Goal: Task Accomplishment & Management: Manage account settings

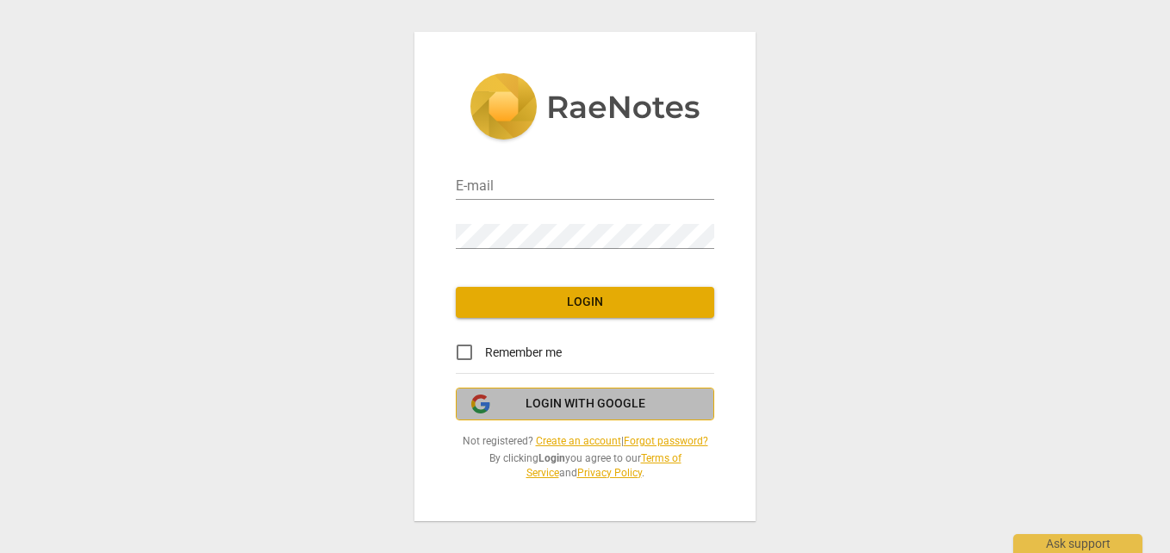
click at [584, 407] on span "Login with Google" at bounding box center [586, 403] width 120 height 17
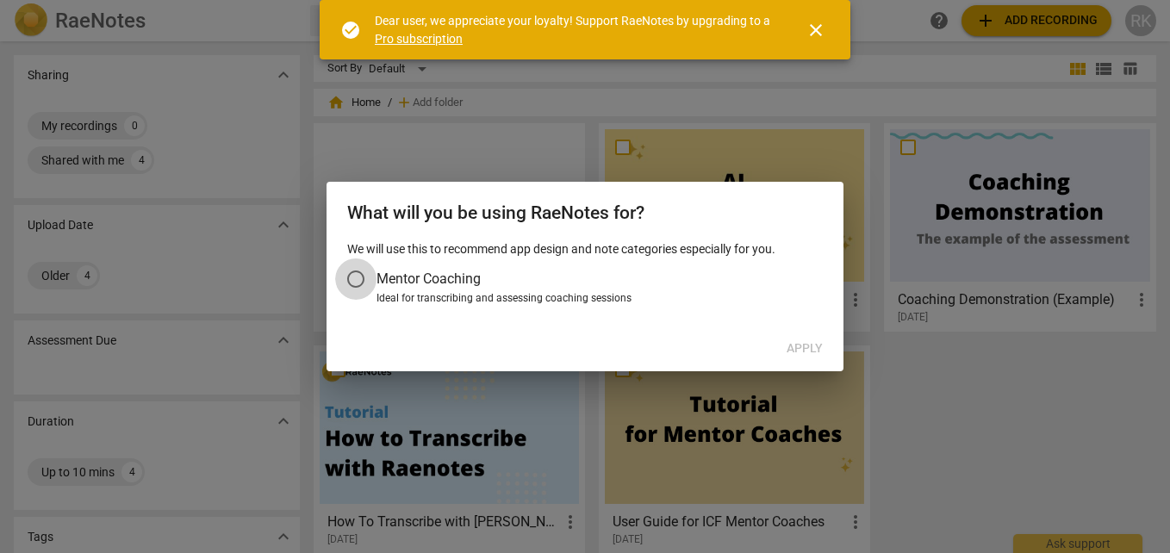
click at [365, 277] on input "Mentor Coaching" at bounding box center [355, 278] width 41 height 41
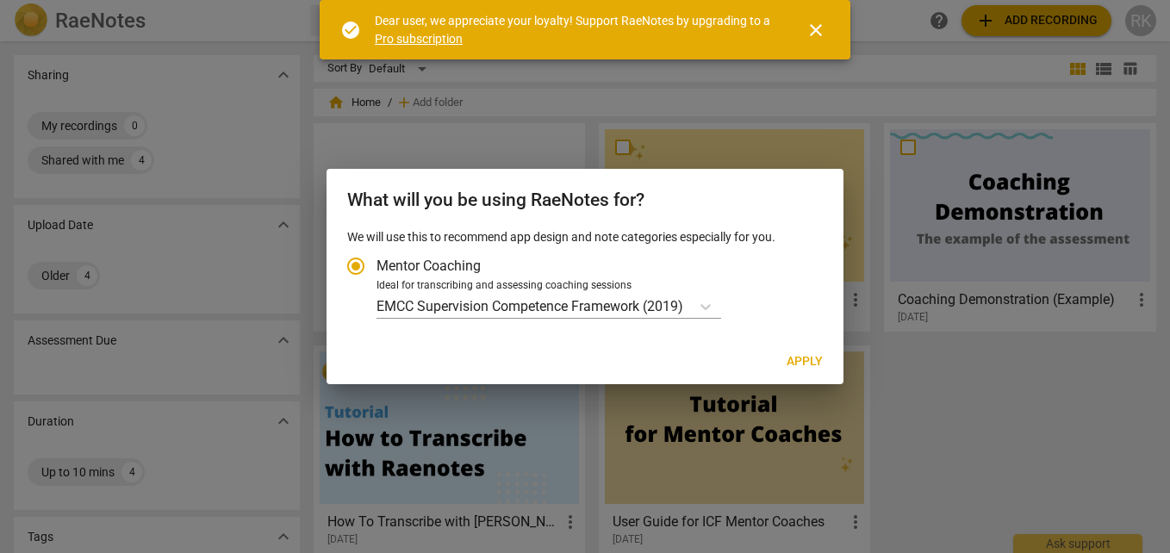
click at [801, 359] on span "Apply" at bounding box center [805, 361] width 36 height 17
radio input "false"
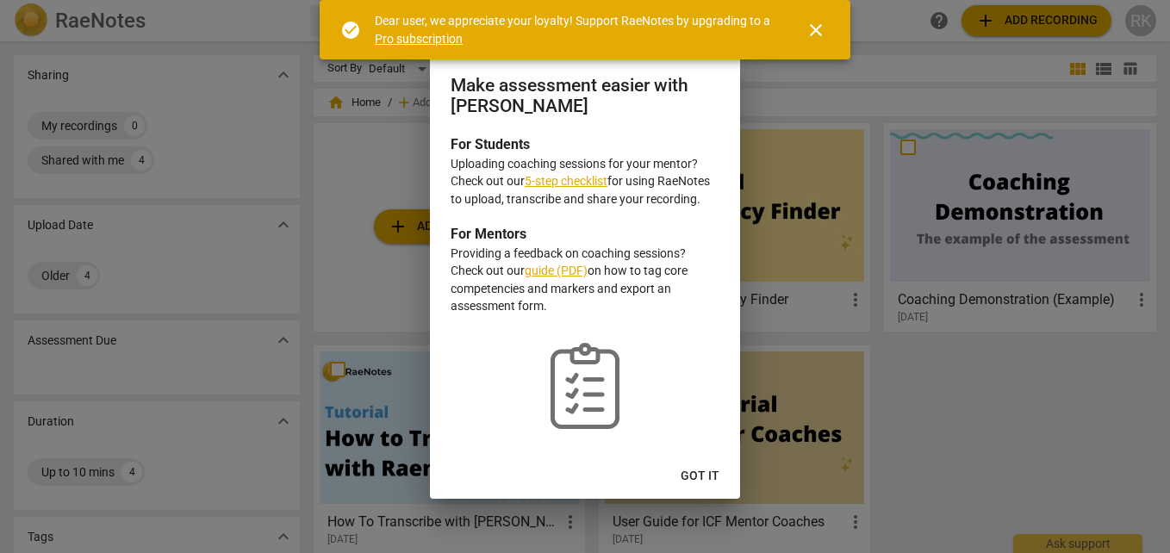
click at [705, 471] on span "Got it" at bounding box center [700, 476] width 39 height 17
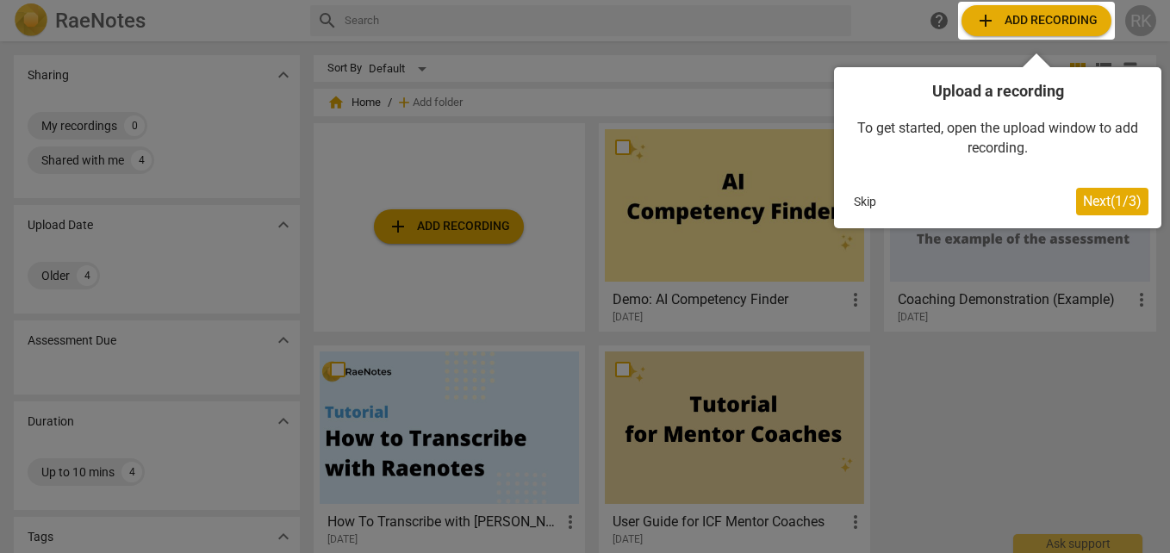
click at [853, 195] on button "Skip" at bounding box center [865, 202] width 36 height 26
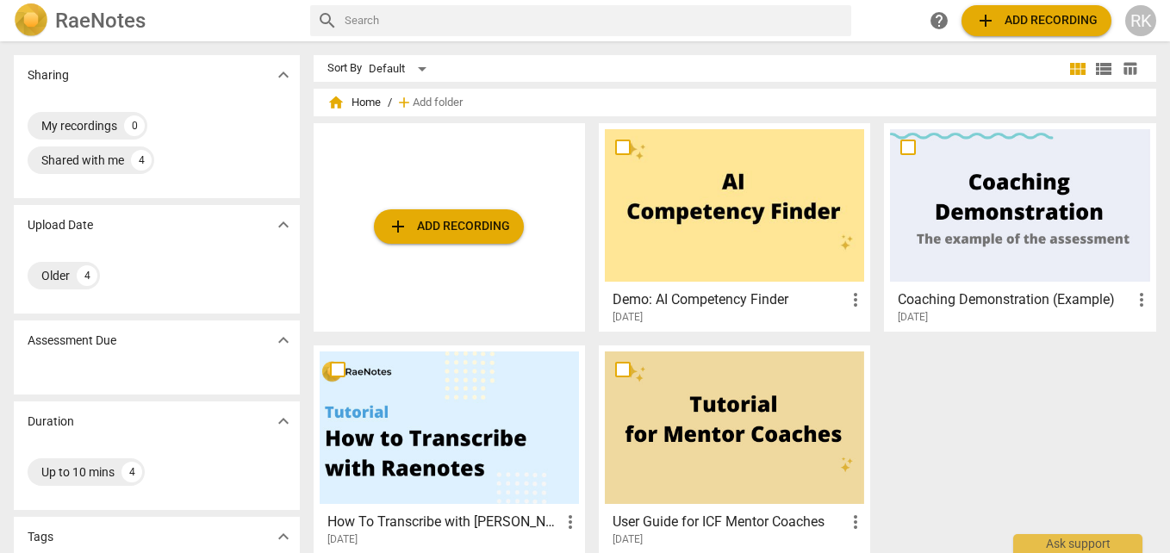
scroll to position [172, 0]
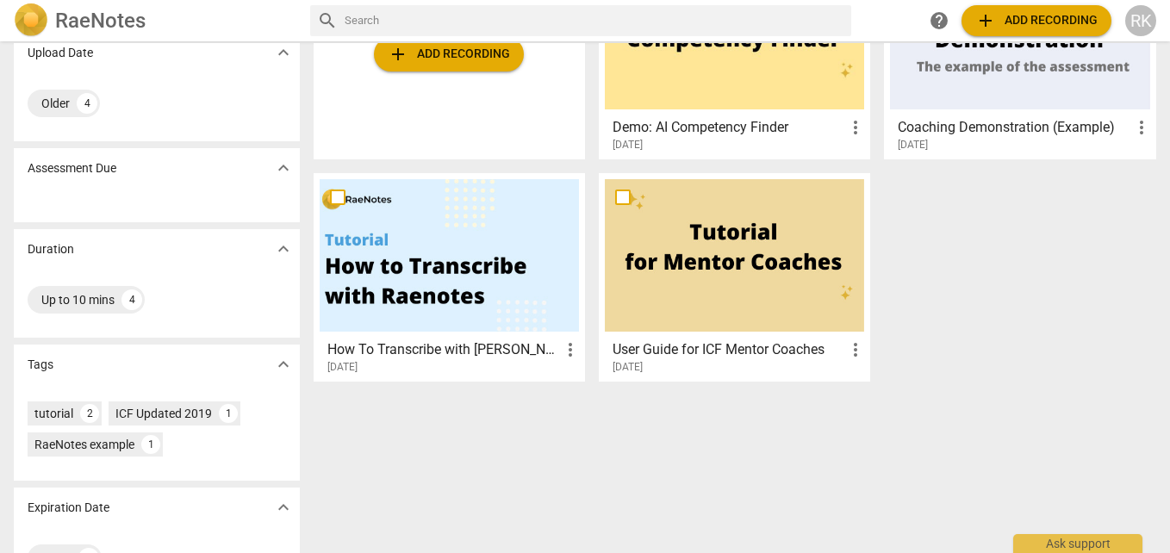
click at [419, 354] on h3 "How To Transcribe with [PERSON_NAME]" at bounding box center [443, 349] width 233 height 21
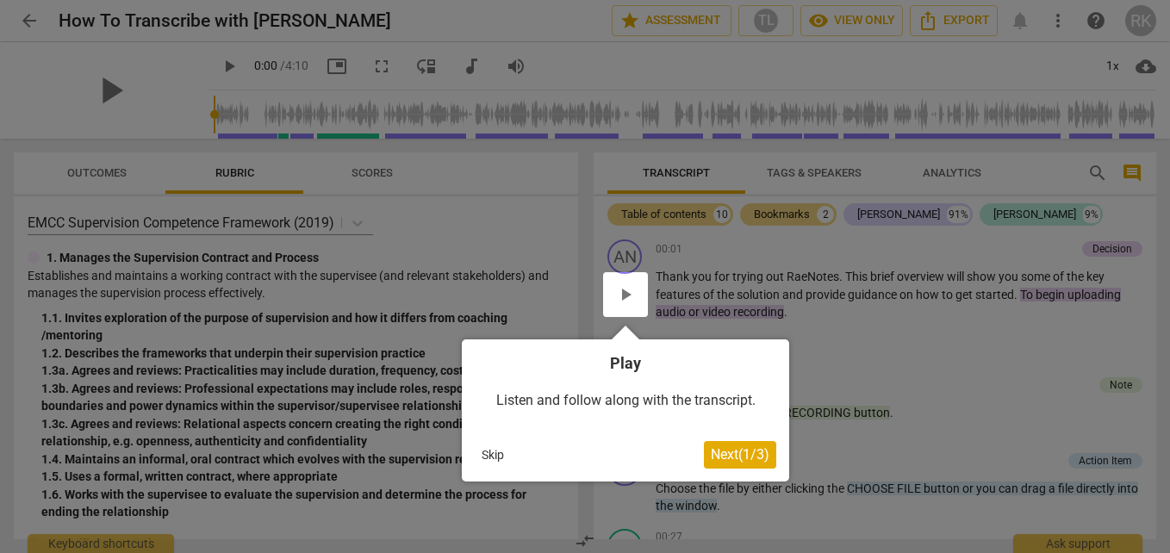
click at [490, 455] on button "Skip" at bounding box center [493, 455] width 36 height 26
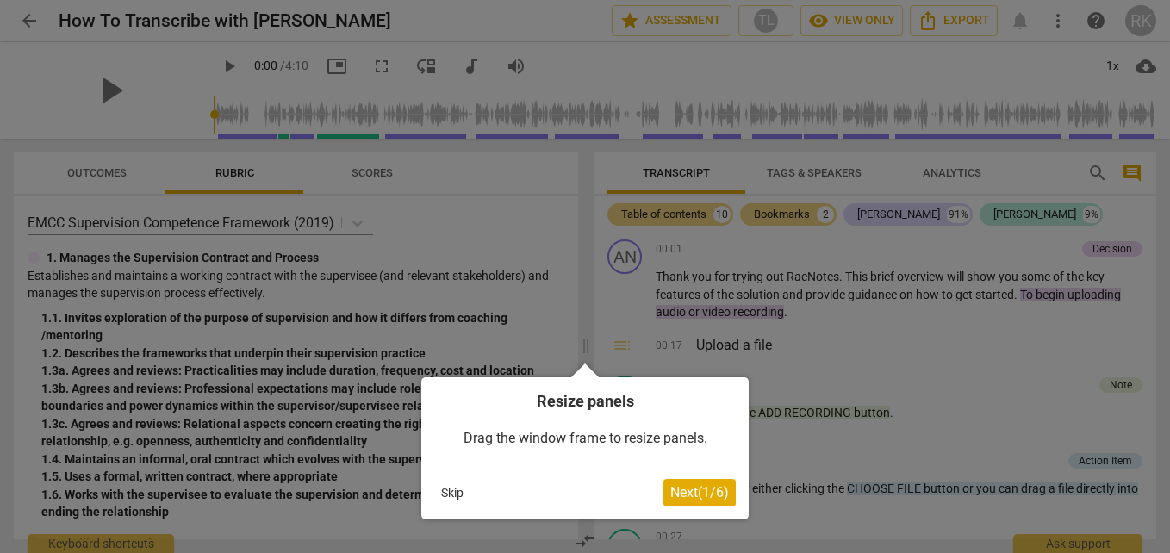
click at [456, 490] on button "Skip" at bounding box center [452, 493] width 36 height 26
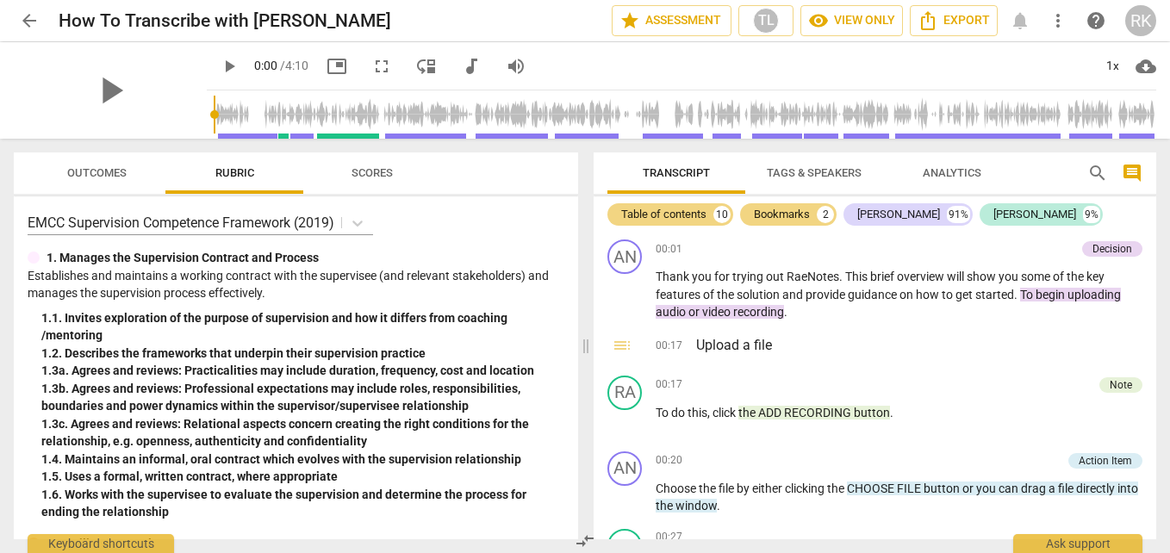
click at [1148, 17] on div "RK" at bounding box center [1140, 20] width 31 height 31
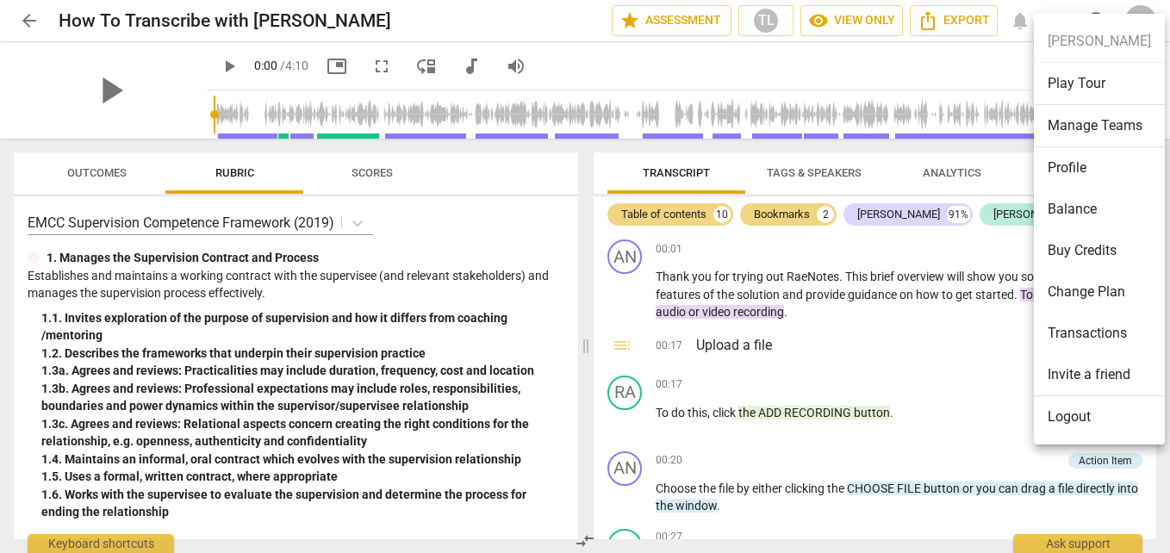
click at [1075, 420] on li "Logout" at bounding box center [1099, 416] width 131 height 41
